Goal: Task Accomplishment & Management: Use online tool/utility

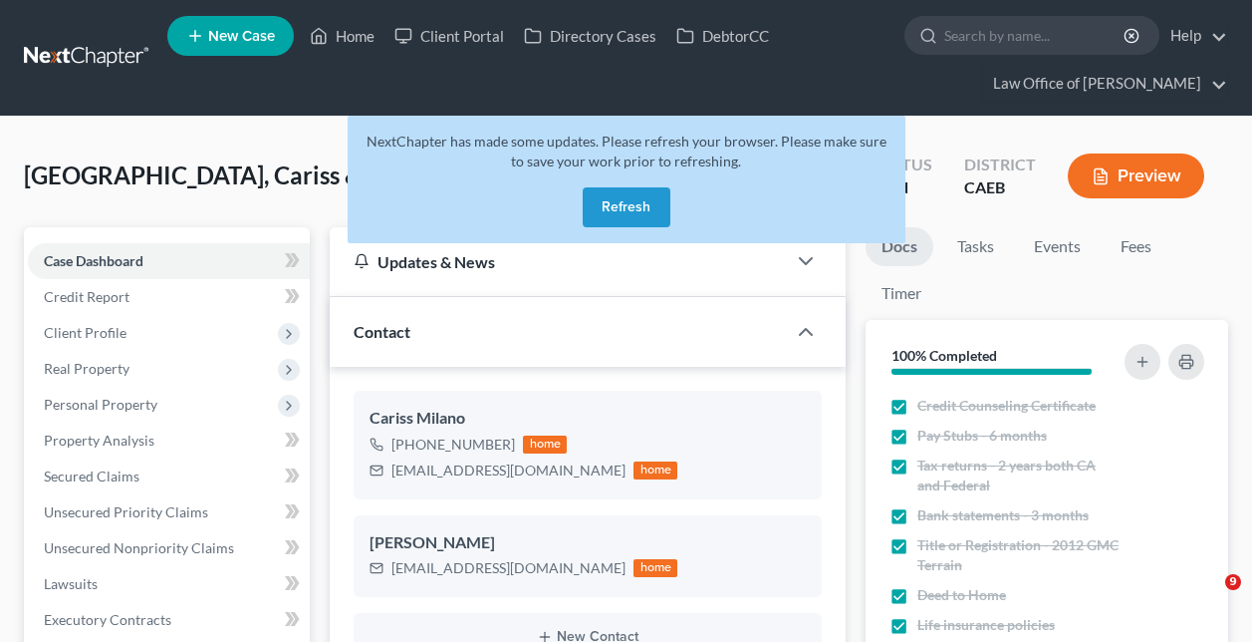
select select "6"
click at [638, 199] on button "Refresh" at bounding box center [627, 207] width 88 height 40
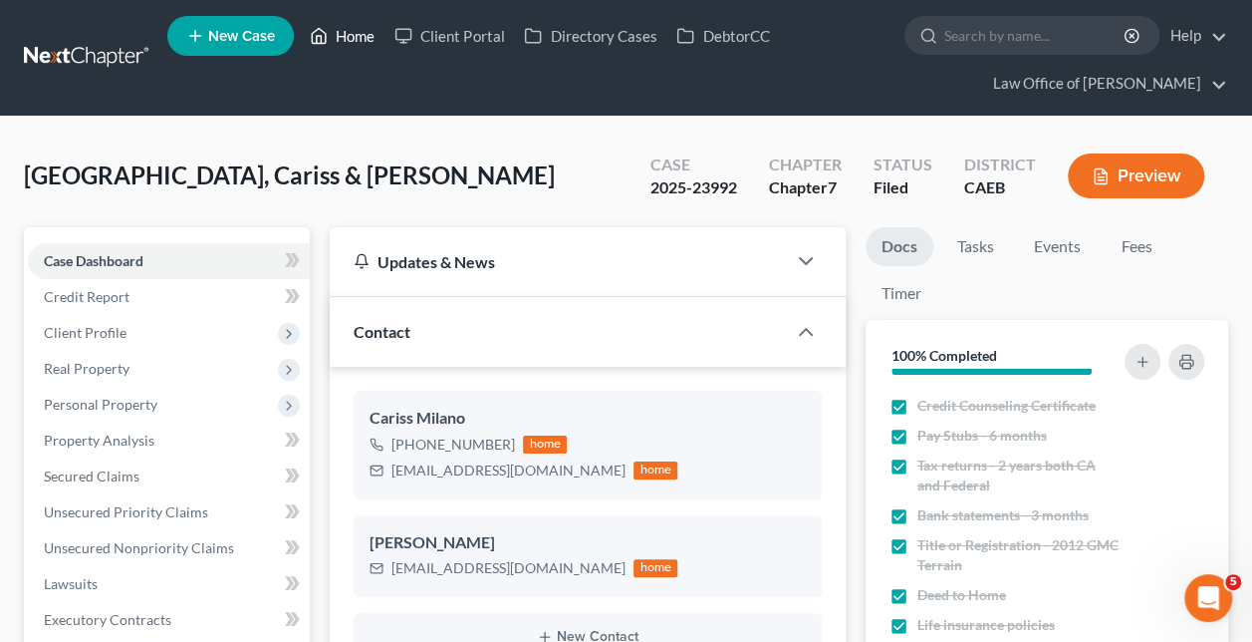
click at [333, 30] on link "Home" at bounding box center [342, 36] width 85 height 36
